Goal: Information Seeking & Learning: Learn about a topic

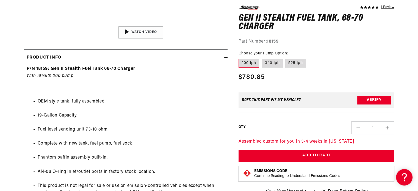
click at [271, 68] on div "5.0 star rating 1 Review Gen II Stealth Fuel Tank, 68-70 Charger Gen II Stealth…" at bounding box center [317, 102] width 156 height 195
click at [273, 64] on label "340 lph" at bounding box center [272, 63] width 21 height 9
click at [262, 58] on input "340 lph" at bounding box center [262, 58] width 0 height 0
radio input "true"
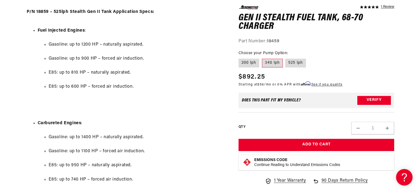
scroll to position [837, 0]
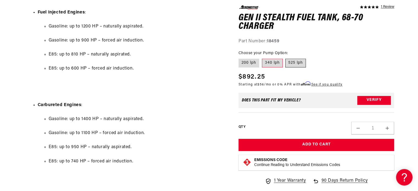
click at [301, 64] on label "525 lph" at bounding box center [295, 63] width 21 height 9
click at [286, 58] on input "525 lph" at bounding box center [286, 58] width 0 height 0
radio input "true"
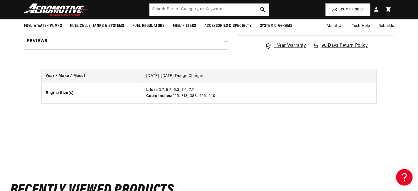
scroll to position [982, 0]
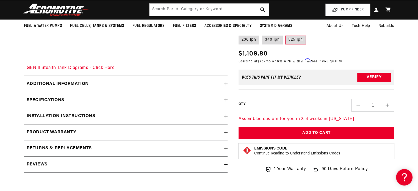
click at [197, 96] on summary "Specifications" at bounding box center [126, 100] width 204 height 16
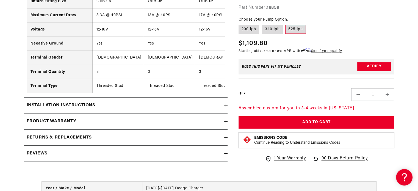
scroll to position [1503, 0]
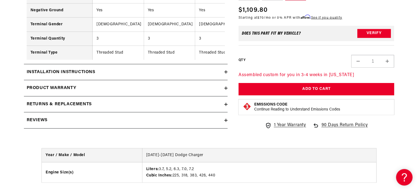
click at [206, 84] on summary "Product warranty" at bounding box center [126, 88] width 204 height 16
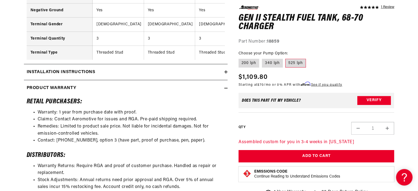
click at [200, 72] on div "Installation Instructions" at bounding box center [124, 72] width 200 height 7
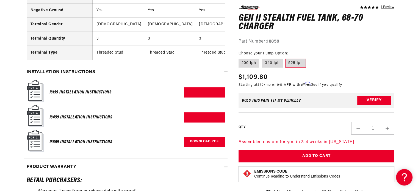
click at [200, 145] on link "Download PDF" at bounding box center [204, 142] width 41 height 10
click at [201, 119] on link "Download PDF" at bounding box center [204, 117] width 41 height 10
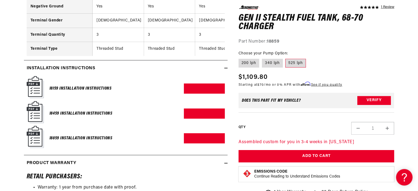
scroll to position [1507, 0]
click at [202, 117] on link "Download PDF" at bounding box center [204, 113] width 41 height 10
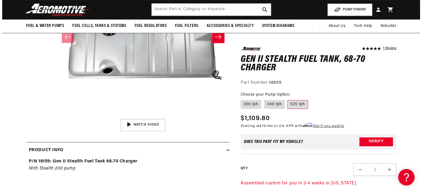
scroll to position [0, 0]
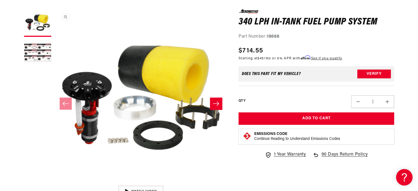
scroll to position [69, 0]
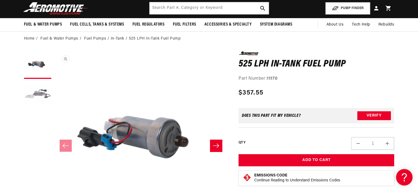
scroll to position [35, 0]
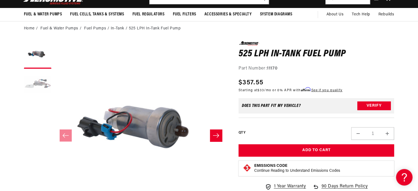
click at [40, 78] on button "Load image 2 in gallery view" at bounding box center [37, 84] width 27 height 27
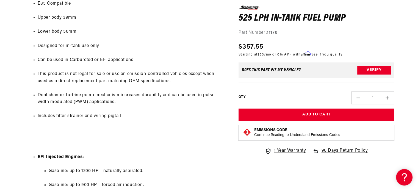
scroll to position [397, 0]
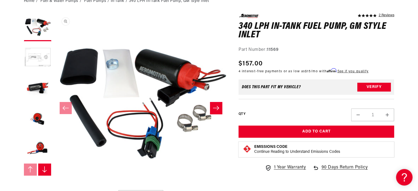
scroll to position [23, 0]
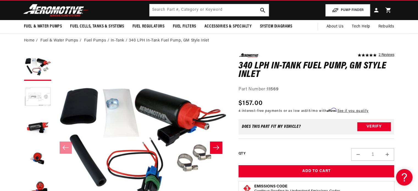
click at [118, 40] on li "In-Tank" at bounding box center [120, 41] width 18 height 6
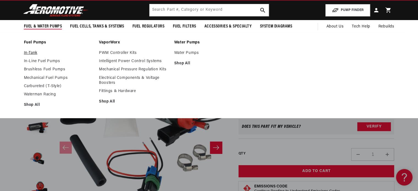
click at [34, 55] on link "In-Tank" at bounding box center [59, 53] width 70 height 5
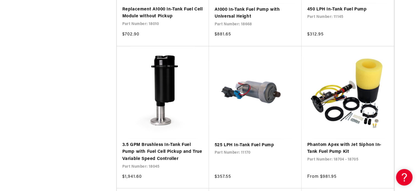
scroll to position [963, 0]
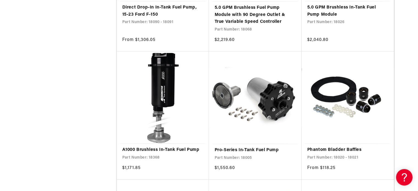
scroll to position [2211, 0]
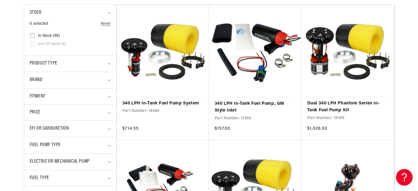
scroll to position [183, 0]
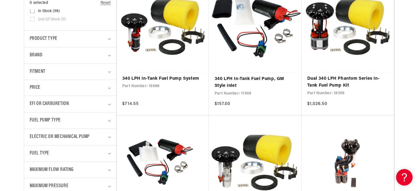
click at [111, 62] on details "Brand 0 selected Reset Brand Aeromotive (98) Aeromotive (98 products)" at bounding box center [70, 55] width 92 height 16
click at [111, 55] on details "Brand 0 selected Reset Brand Aeromotive (98) Aeromotive (98 products)" at bounding box center [70, 55] width 92 height 16
click at [110, 55] on icon "Brand (0 selected)" at bounding box center [109, 56] width 3 height 2
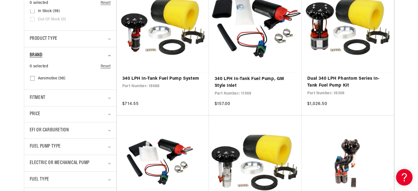
click at [110, 55] on icon "Brand (0 selected)" at bounding box center [109, 56] width 3 height 2
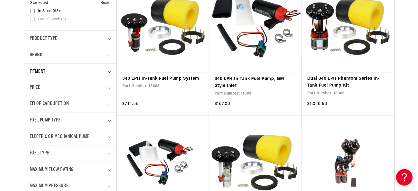
click at [108, 71] on icon "Fitment (0 selected)" at bounding box center [109, 72] width 3 height 2
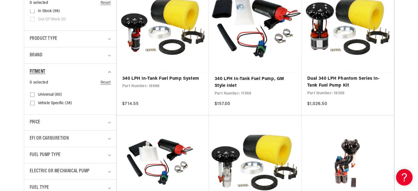
click at [108, 70] on summary "Fitment" at bounding box center [70, 72] width 81 height 16
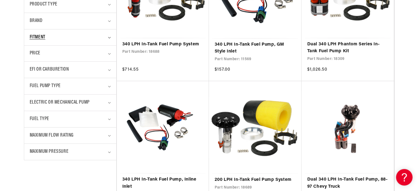
scroll to position [218, 0]
click at [106, 37] on div "Fitment" at bounding box center [68, 37] width 76 height 8
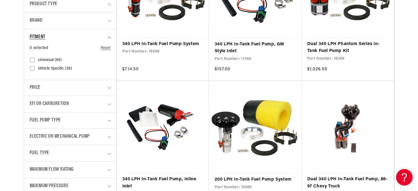
click at [108, 33] on summary "Fitment" at bounding box center [70, 37] width 81 height 16
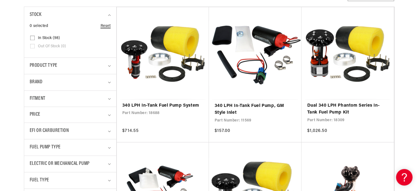
scroll to position [160, 0]
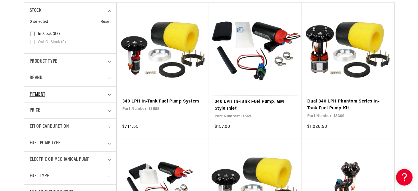
click at [108, 90] on summary "Fitment" at bounding box center [70, 95] width 81 height 16
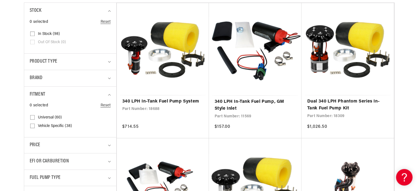
click at [54, 124] on span "Vehicle Specific (38)" at bounding box center [55, 126] width 34 height 5
click at [35, 125] on input "Vehicle Specific (38) Vehicle Specific (38 products)" at bounding box center [32, 127] width 4 height 4
checkbox input "true"
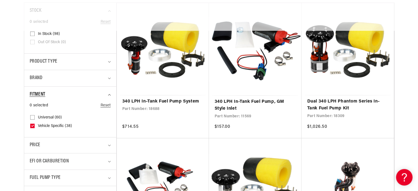
click at [106, 94] on summary "Fitment" at bounding box center [70, 95] width 81 height 16
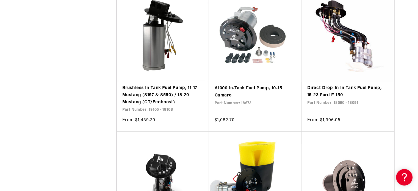
scroll to position [954, 0]
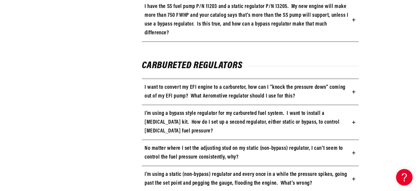
scroll to position [337, 0]
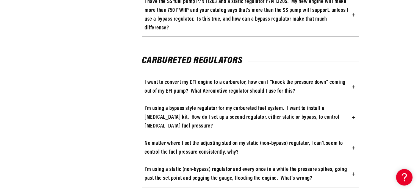
click at [165, 88] on h3 "I want to convert my EFI engine to a carburetor, how can I “knock the pressure …" at bounding box center [247, 87] width 205 height 18
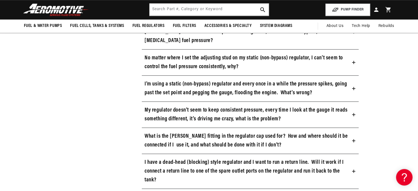
scroll to position [581, 0]
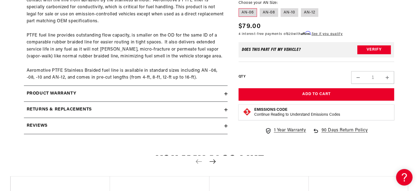
scroll to position [325, 0]
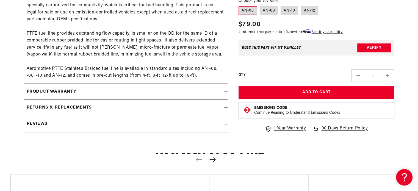
click at [200, 92] on div "Product warranty" at bounding box center [124, 91] width 200 height 7
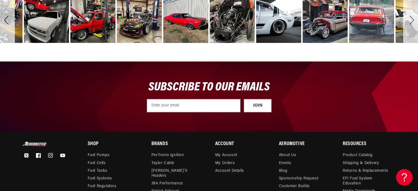
scroll to position [1007, 0]
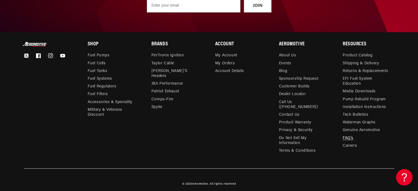
click at [349, 135] on link "FAQ’s" at bounding box center [348, 138] width 11 height 8
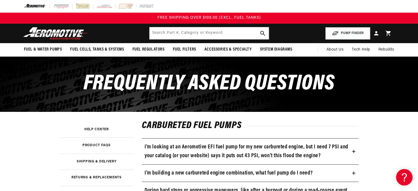
click at [353, 171] on summary "I’m building a new carbureted engine combination, what fuel pump do I need?" at bounding box center [250, 173] width 217 height 17
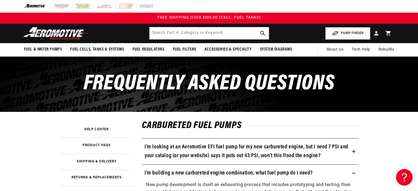
click at [315, 171] on summary "I’m building a new carbureted engine combination, what fuel pump do I need?" at bounding box center [250, 173] width 217 height 17
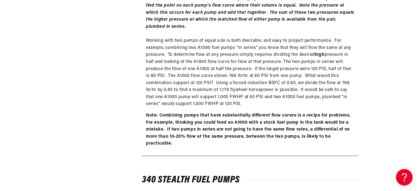
scroll to position [3650, 0]
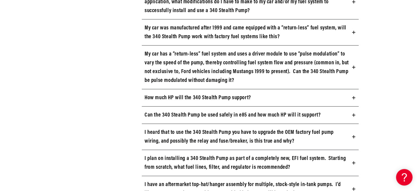
click at [306, 92] on summary "How much HP will the 340 Stealth Pump support?" at bounding box center [250, 97] width 217 height 17
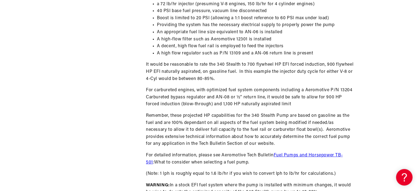
scroll to position [4008, 0]
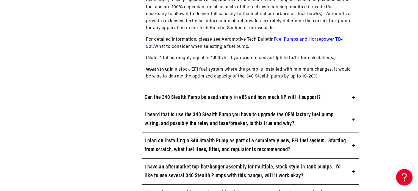
click at [317, 100] on h3 "Can the 340 Stealth Pump be used safely in e85 and how much HP will it support?" at bounding box center [233, 97] width 176 height 9
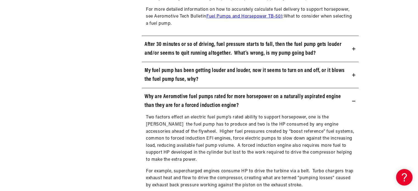
scroll to position [1903, 0]
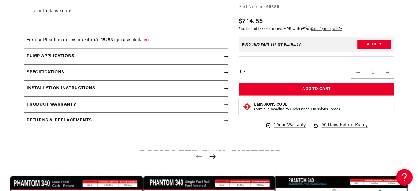
scroll to position [648, 0]
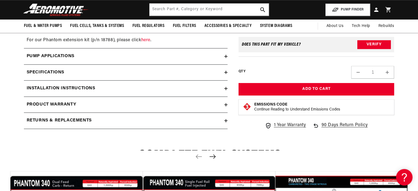
click at [222, 60] on div "Pump Applications" at bounding box center [124, 56] width 200 height 7
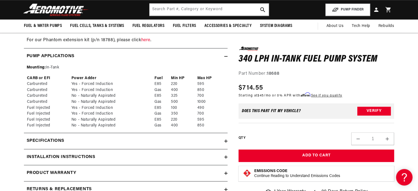
click at [212, 133] on div "Pump Applications Mounting: In-Tank CARB or EFI Power Adder Fuel Min HP Max HP …" at bounding box center [126, 90] width 204 height 85
click at [211, 145] on div "Specifications" at bounding box center [124, 140] width 200 height 7
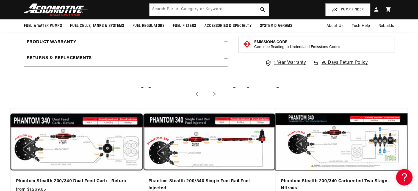
scroll to position [1181, 0]
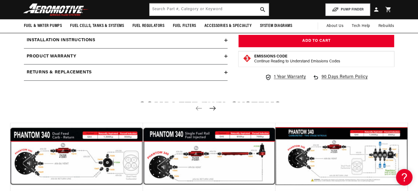
click at [198, 70] on summary "Returns & replacements" at bounding box center [126, 73] width 204 height 16
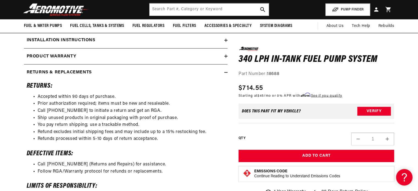
click at [201, 48] on summary "Installation Instructions" at bounding box center [126, 40] width 204 height 16
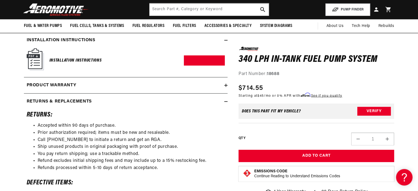
click at [192, 89] on div "Product warranty" at bounding box center [124, 85] width 200 height 7
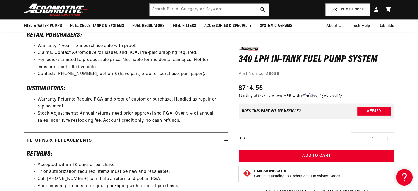
scroll to position [1179, 0]
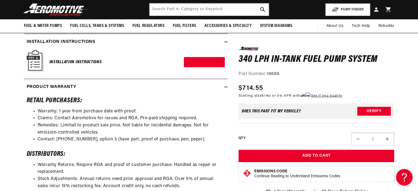
click at [199, 75] on div "Installation Instructions Download PDF" at bounding box center [126, 62] width 198 height 25
click at [197, 75] on div "Installation Instructions Download PDF" at bounding box center [126, 62] width 198 height 25
click at [199, 67] on link "Download PDF" at bounding box center [204, 62] width 41 height 10
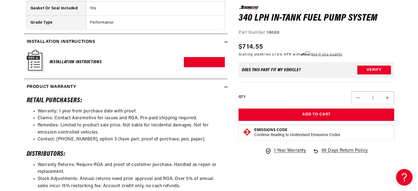
scroll to position [1243, 0]
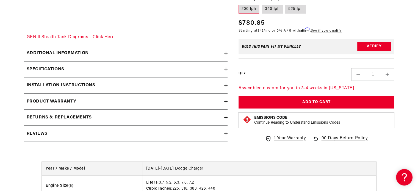
scroll to position [1013, 0]
click at [194, 58] on summary "Additional information" at bounding box center [126, 53] width 204 height 16
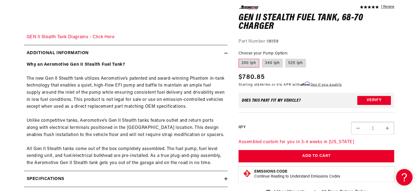
click at [198, 53] on div "Additional information" at bounding box center [124, 52] width 200 height 7
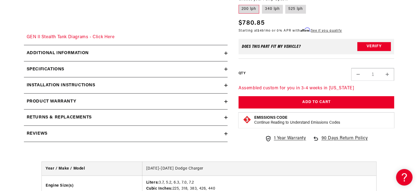
click at [198, 76] on summary "Specifications" at bounding box center [126, 69] width 204 height 16
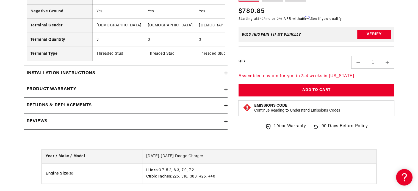
scroll to position [1503, 0]
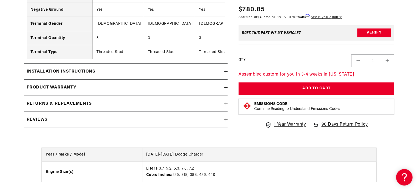
click at [194, 72] on div "Installation Instructions" at bounding box center [124, 71] width 200 height 7
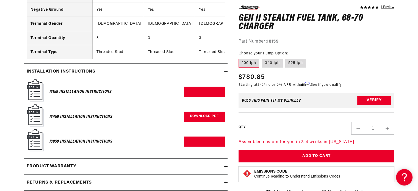
click at [200, 119] on link "Download PDF" at bounding box center [204, 117] width 41 height 10
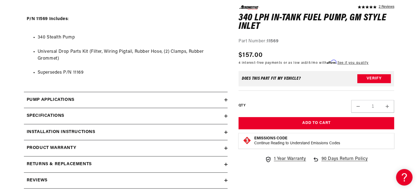
scroll to position [559, 0]
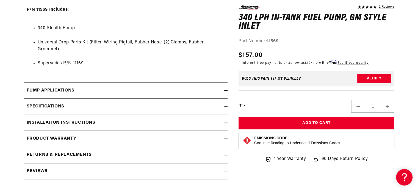
click at [180, 96] on summary "Pump Applications" at bounding box center [126, 91] width 204 height 16
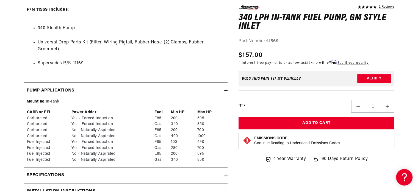
click at [185, 92] on div "Pump Applications" at bounding box center [124, 90] width 200 height 7
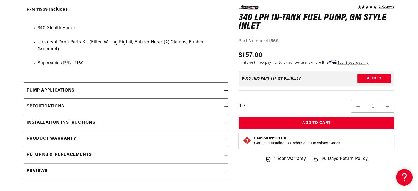
click at [178, 107] on div "Specifications" at bounding box center [124, 106] width 200 height 7
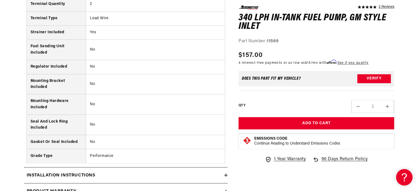
scroll to position [1001, 0]
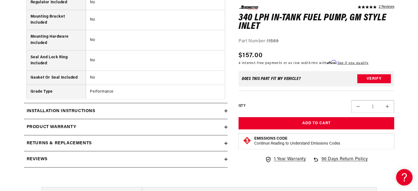
click at [171, 111] on div "Installation Instructions" at bounding box center [124, 111] width 200 height 7
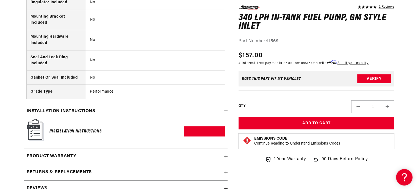
scroll to position [1046, 0]
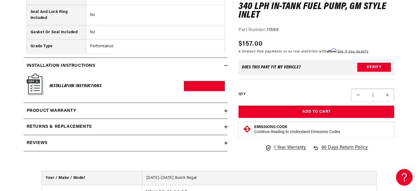
click at [202, 90] on div "Installation Instructions Download PDF" at bounding box center [126, 86] width 198 height 25
click at [196, 78] on div "Installation Instructions Download PDF" at bounding box center [126, 86] width 198 height 25
click at [197, 81] on link "Download PDF" at bounding box center [204, 86] width 41 height 10
